Goal: Transaction & Acquisition: Purchase product/service

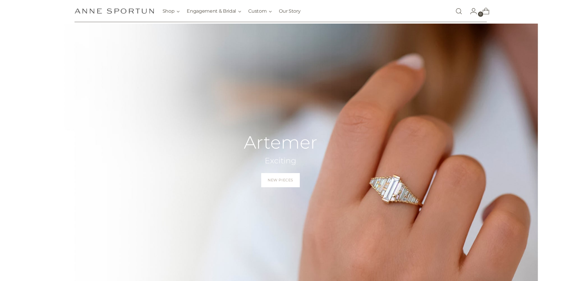
click at [460, 9] on link "Open search modal" at bounding box center [459, 11] width 12 height 12
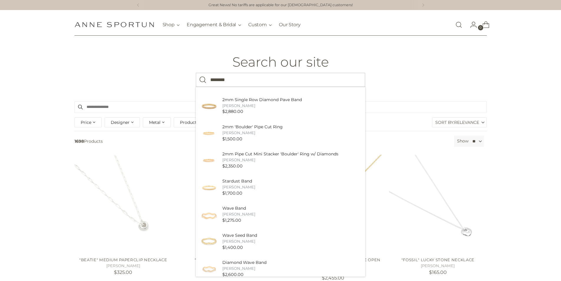
scroll to position [88, 0]
type input "********"
click at [196, 73] on button "Search" at bounding box center [203, 80] width 14 height 14
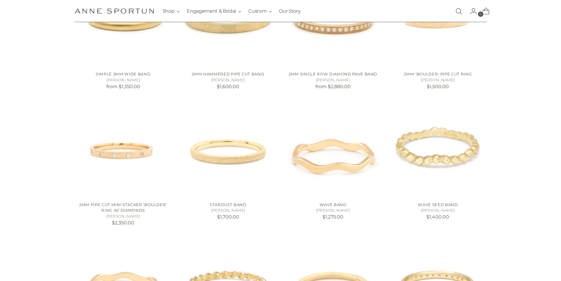
scroll to position [265, 0]
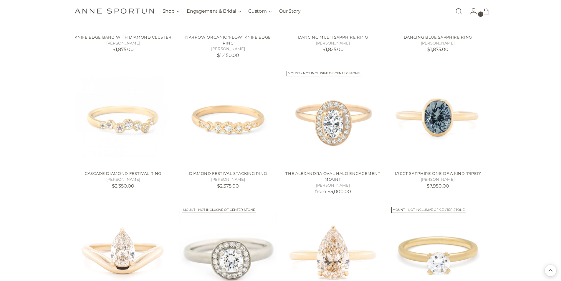
scroll to position [1076, 0]
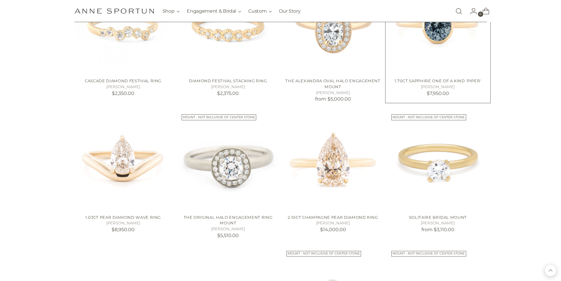
scroll to position [1135, 0]
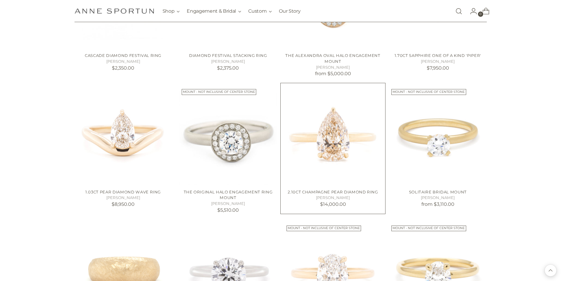
click at [0, 0] on img "2.10ct Champagne Pear Diamond Ring" at bounding box center [0, 0] width 0 height 0
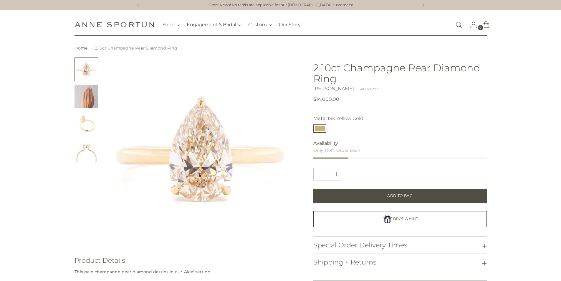
click at [216, 161] on img at bounding box center [200, 151] width 189 height 189
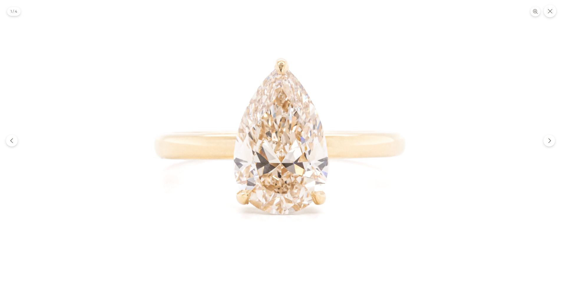
click at [312, 134] on img at bounding box center [280, 140] width 281 height 281
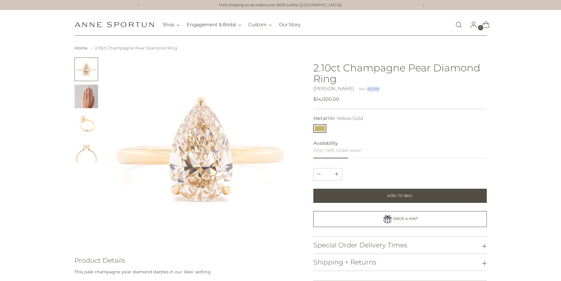
drag, startPoint x: 372, startPoint y: 88, endPoint x: 360, endPoint y: 90, distance: 12.3
click at [360, 90] on div "Anne Sportun SKU: RX2159" at bounding box center [399, 88] width 173 height 7
copy div "RX2159"
click at [458, 25] on link "Open search modal" at bounding box center [459, 25] width 12 height 12
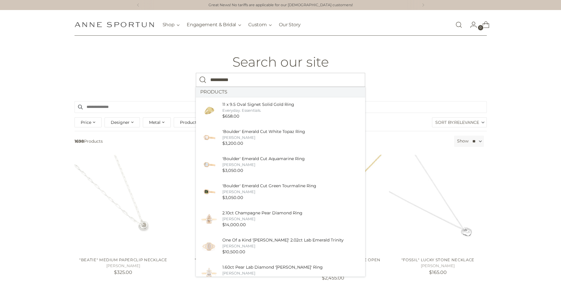
type input "**********"
click at [196, 73] on button "Search" at bounding box center [203, 80] width 14 height 14
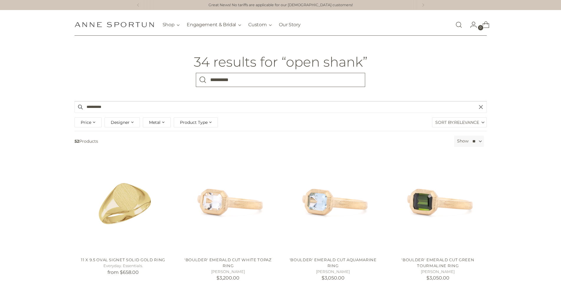
click at [267, 77] on input "**********" at bounding box center [280, 80] width 169 height 14
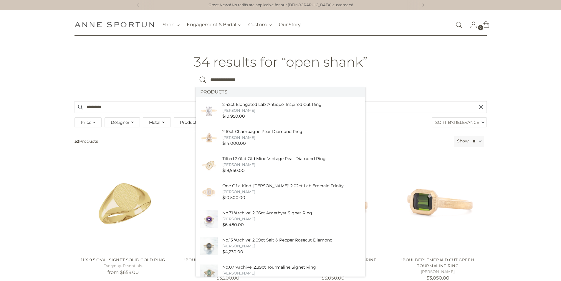
type input "**********"
click at [196, 73] on button "Search" at bounding box center [203, 80] width 14 height 14
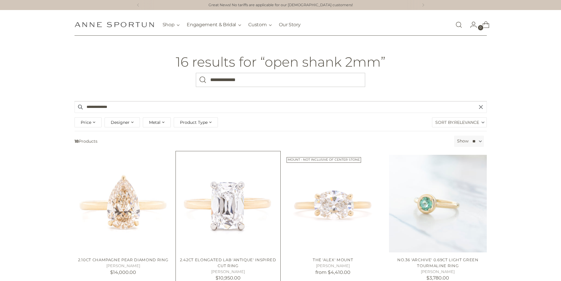
scroll to position [29, 0]
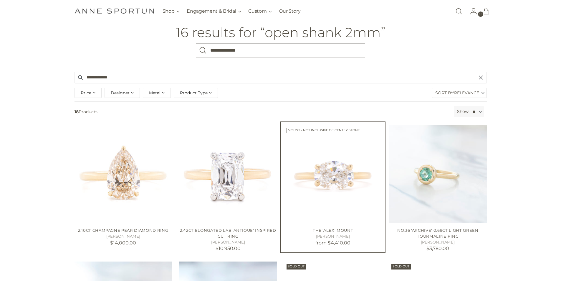
click at [0, 0] on img "The 'Alex' Mount" at bounding box center [0, 0] width 0 height 0
click at [0, 0] on img "2.42ct Elongated Lab 'Antique' Inspired Cut Ring" at bounding box center [0, 0] width 0 height 0
click at [0, 0] on img "2.10ct Champagne Pear Diamond Ring" at bounding box center [0, 0] width 0 height 0
click at [0, 0] on img "No.36 'Archive' 0.69ct Light Green Tourmaline Ring" at bounding box center [0, 0] width 0 height 0
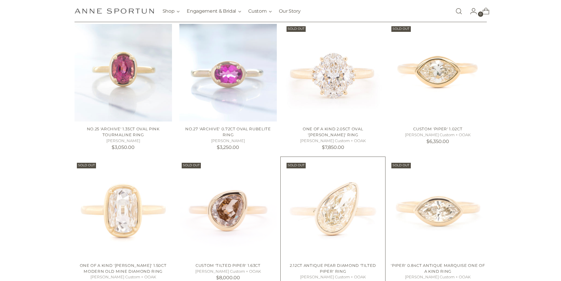
scroll to position [295, 0]
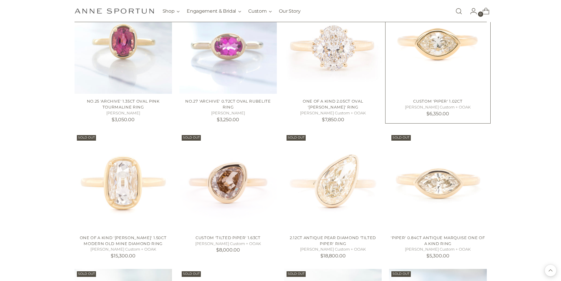
click at [0, 0] on img "Custom 'Piper' 1.02ct" at bounding box center [0, 0] width 0 height 0
click at [0, 0] on img "'Piper' 0.84ct Antique Marquise One of a Kind Ring" at bounding box center [0, 0] width 0 height 0
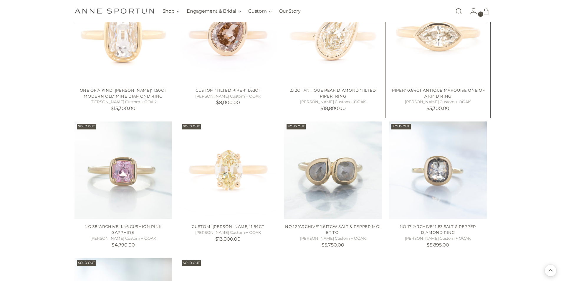
scroll to position [530, 0]
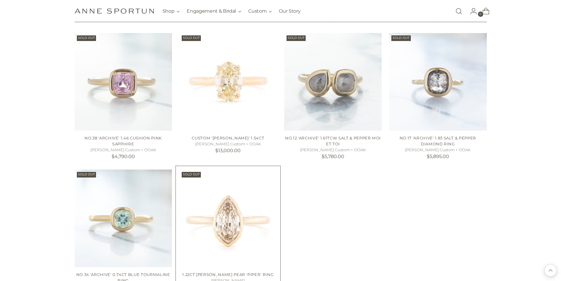
click at [0, 0] on img "1.22ct Champagne Geo Pear 'Piper' Ring" at bounding box center [0, 0] width 0 height 0
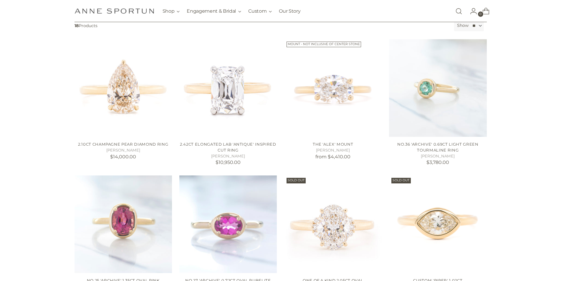
scroll to position [0, 0]
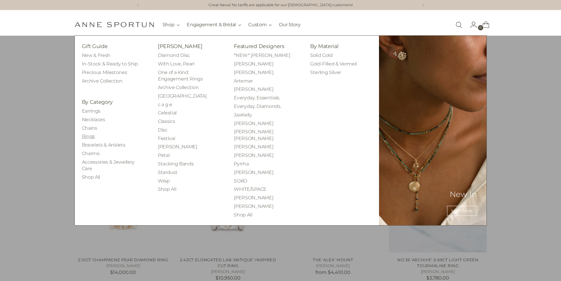
click at [94, 138] on link "Rings" at bounding box center [88, 136] width 13 height 6
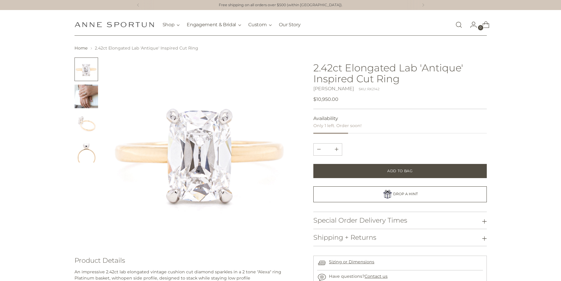
click at [88, 157] on img "Change image to image 4" at bounding box center [87, 151] width 24 height 24
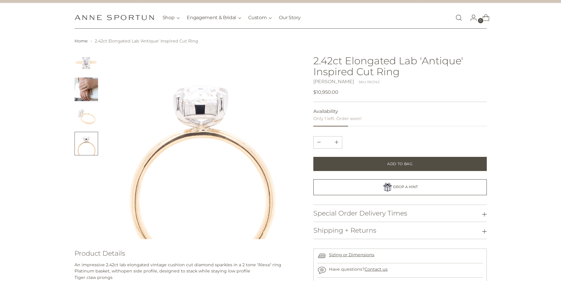
scroll to position [88, 0]
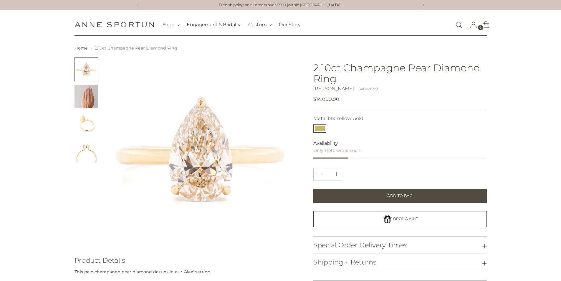
click at [87, 163] on div at bounding box center [87, 151] width 24 height 189
click at [93, 152] on img "Change image to image 4" at bounding box center [87, 151] width 24 height 24
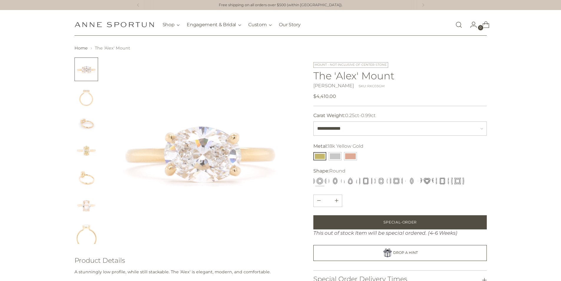
click at [85, 96] on img "Change image to image 2" at bounding box center [87, 97] width 24 height 24
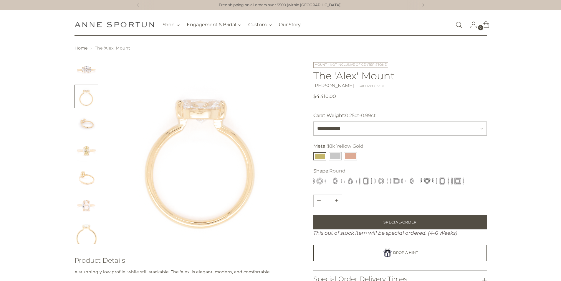
click at [91, 228] on img "Change image to image 7" at bounding box center [87, 232] width 24 height 24
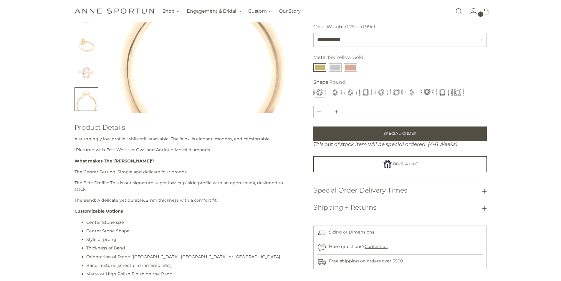
scroll to position [29, 0]
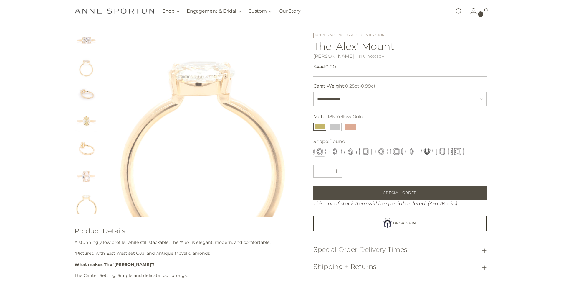
click at [249, 155] on img at bounding box center [200, 122] width 189 height 189
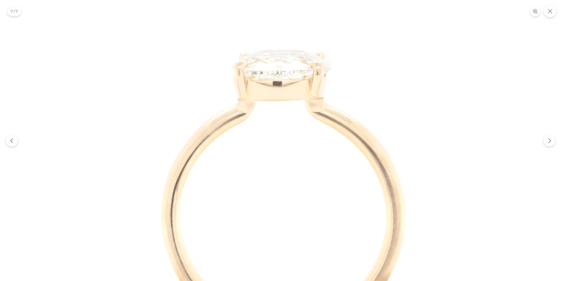
click at [249, 155] on img at bounding box center [280, 140] width 280 height 281
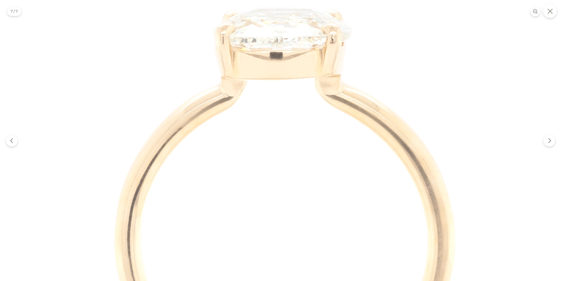
click at [550, 12] on icon "Close" at bounding box center [550, 11] width 5 height 5
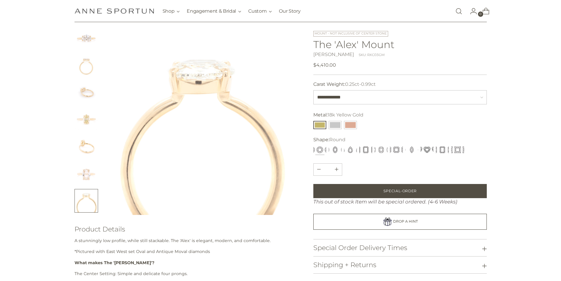
scroll to position [0, 0]
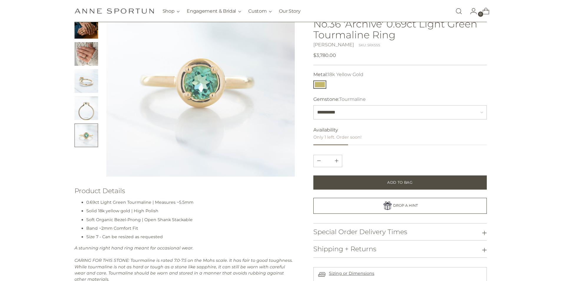
scroll to position [29, 0]
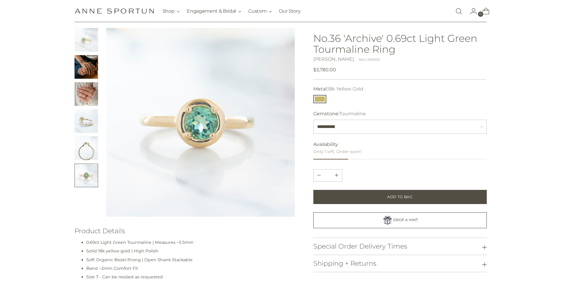
click at [88, 148] on img "Change image to image 5" at bounding box center [87, 148] width 24 height 24
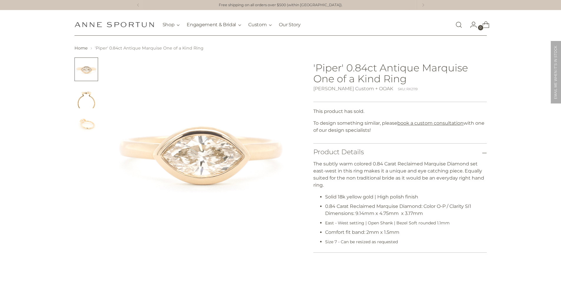
click at [94, 100] on img "Change image to image 2" at bounding box center [87, 97] width 24 height 24
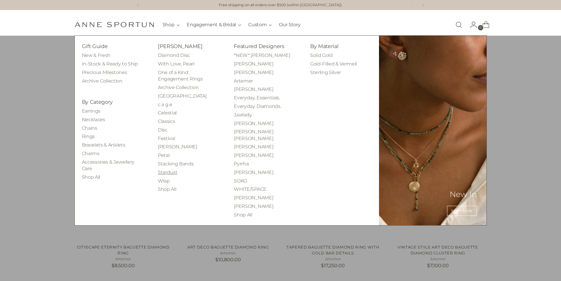
click at [174, 171] on link "Stardust" at bounding box center [167, 172] width 19 height 6
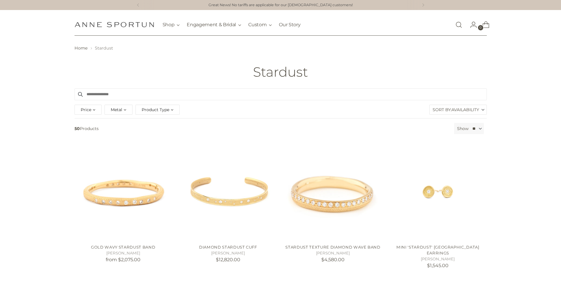
click at [164, 108] on span "Product Type" at bounding box center [156, 109] width 28 height 6
click at [153, 159] on span "Ring" at bounding box center [152, 158] width 10 height 5
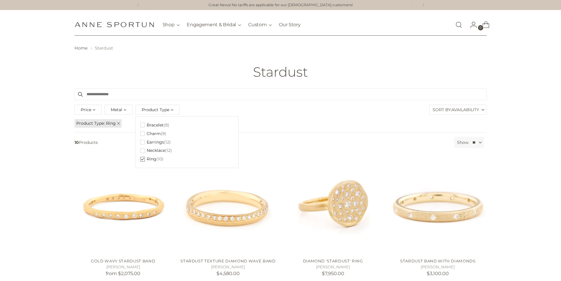
drag, startPoint x: 534, startPoint y: 112, endPoint x: 409, endPoint y: 138, distance: 128.2
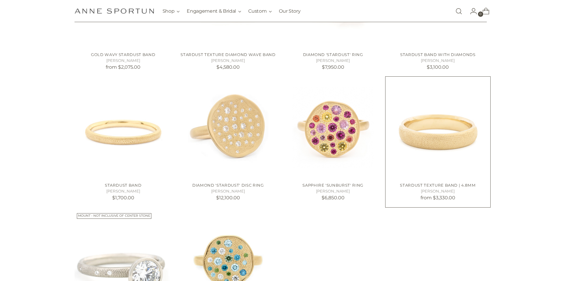
scroll to position [118, 0]
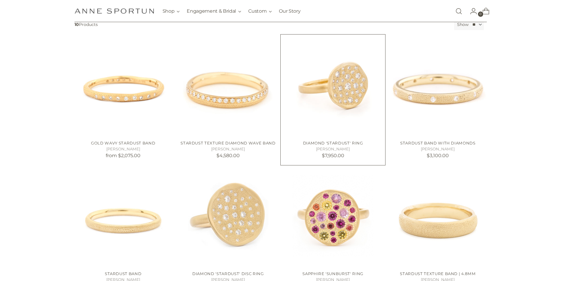
click at [0, 0] on img "Diamond 'Stardust' Ring" at bounding box center [0, 0] width 0 height 0
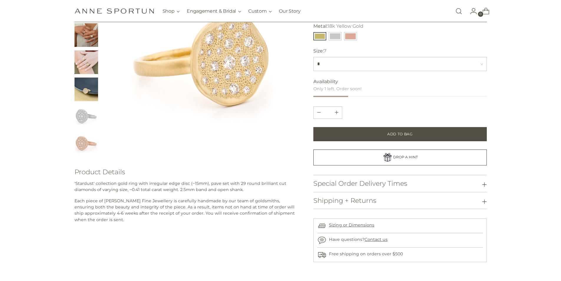
scroll to position [29, 0]
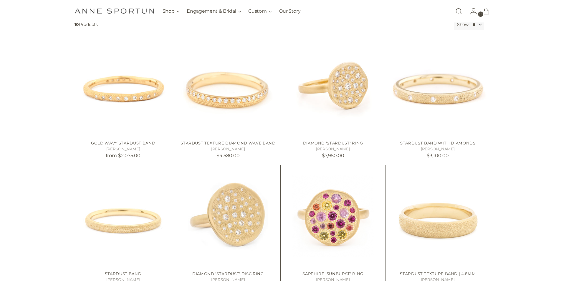
scroll to position [147, 0]
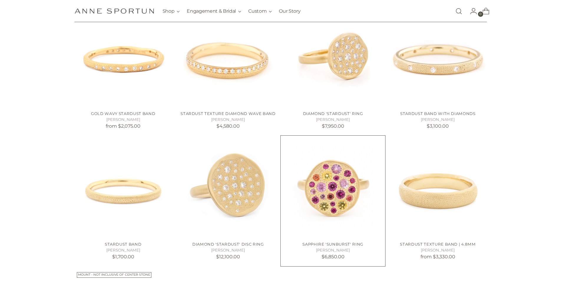
click at [0, 0] on img "Sapphire 'Sunburst' Ring" at bounding box center [0, 0] width 0 height 0
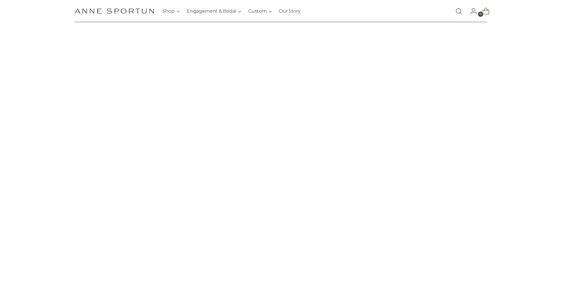
scroll to position [147, 0]
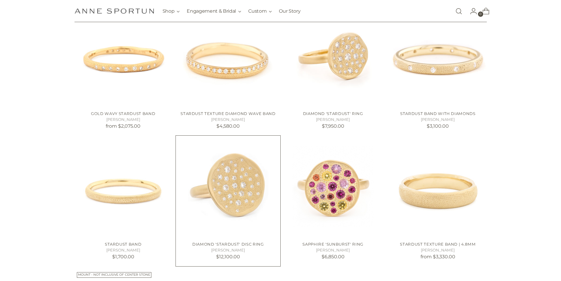
click at [0, 0] on img "Diamond 'Stardust' Disc Ring" at bounding box center [0, 0] width 0 height 0
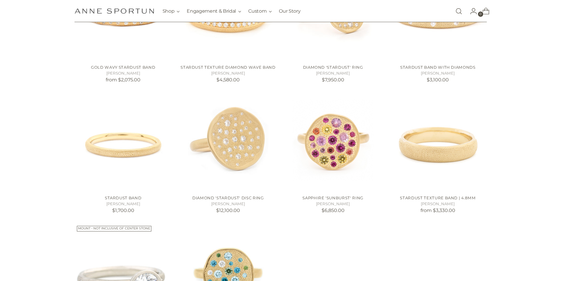
scroll to position [265, 0]
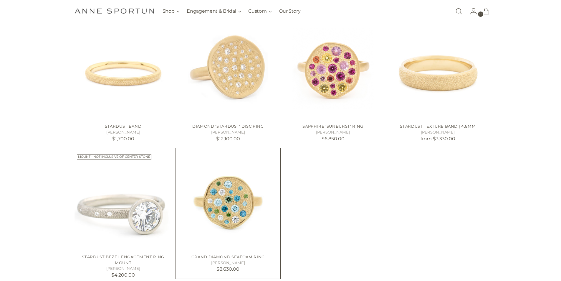
click at [0, 0] on img "Grand Diamond Seafoam Ring" at bounding box center [0, 0] width 0 height 0
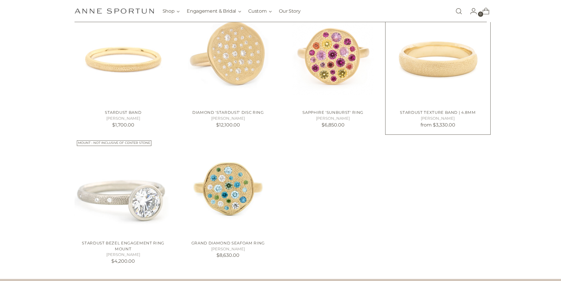
scroll to position [295, 0]
